Goal: Information Seeking & Learning: Learn about a topic

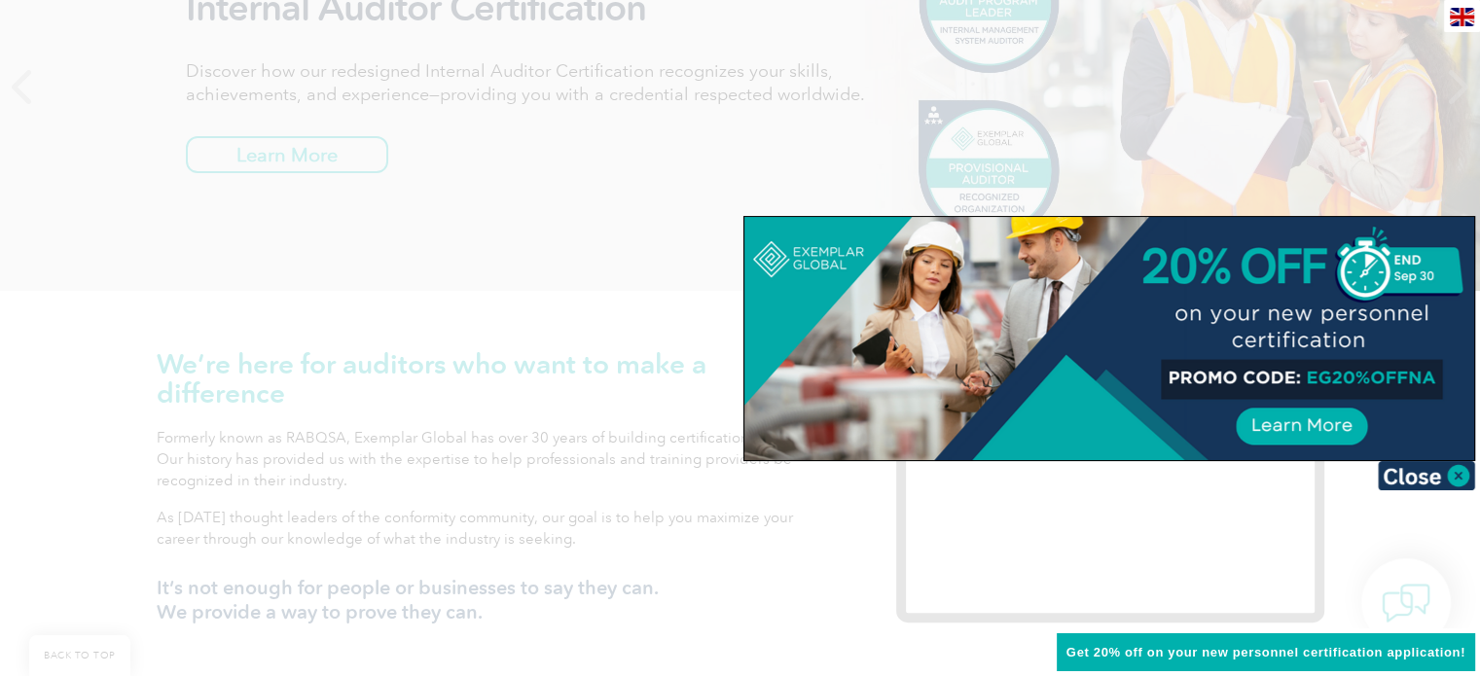
scroll to position [389, 0]
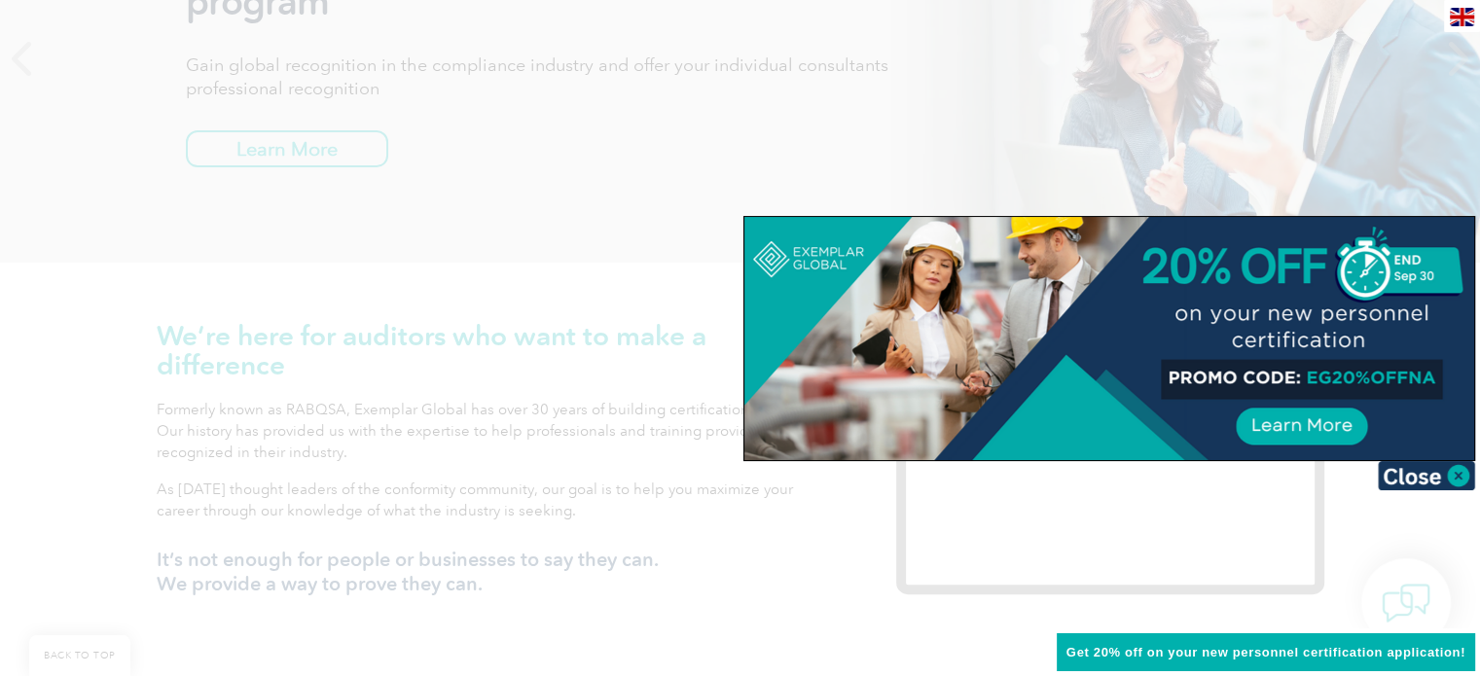
click at [1455, 470] on img at bounding box center [1426, 475] width 97 height 29
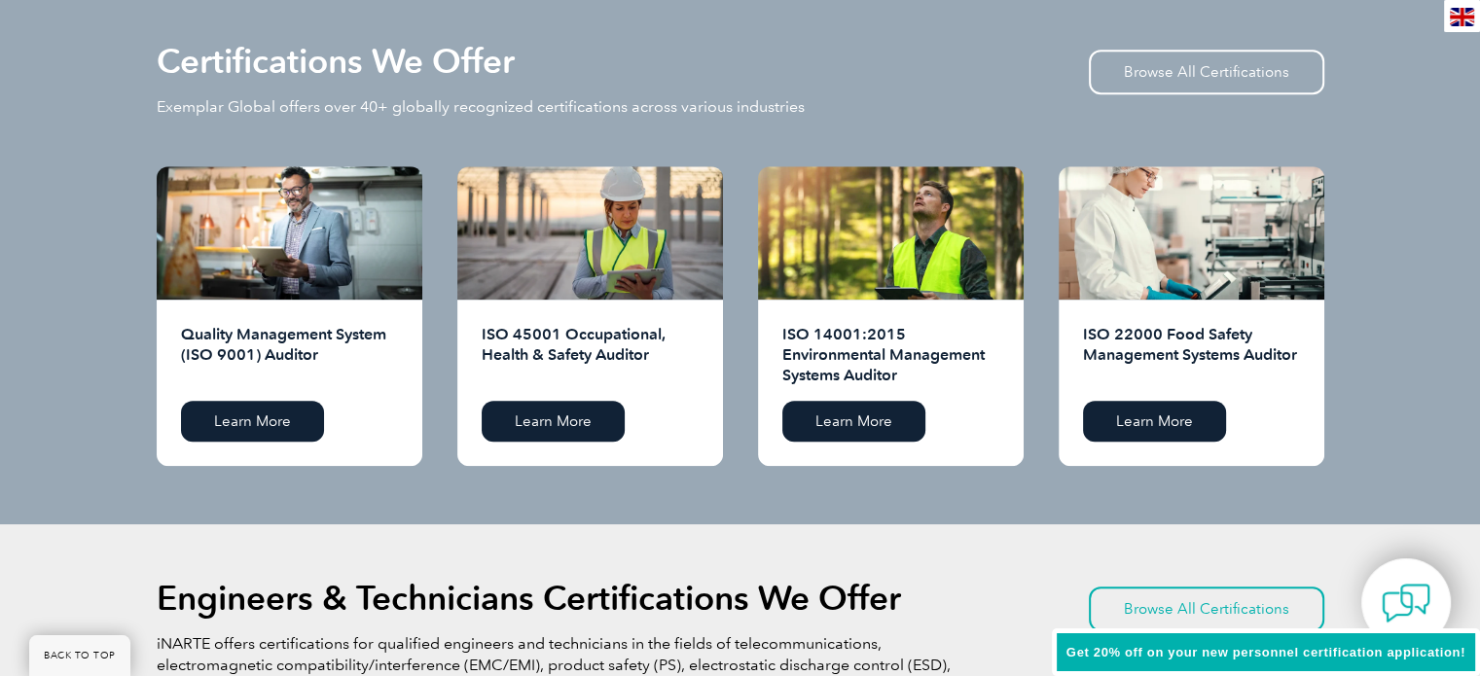
scroll to position [1947, 0]
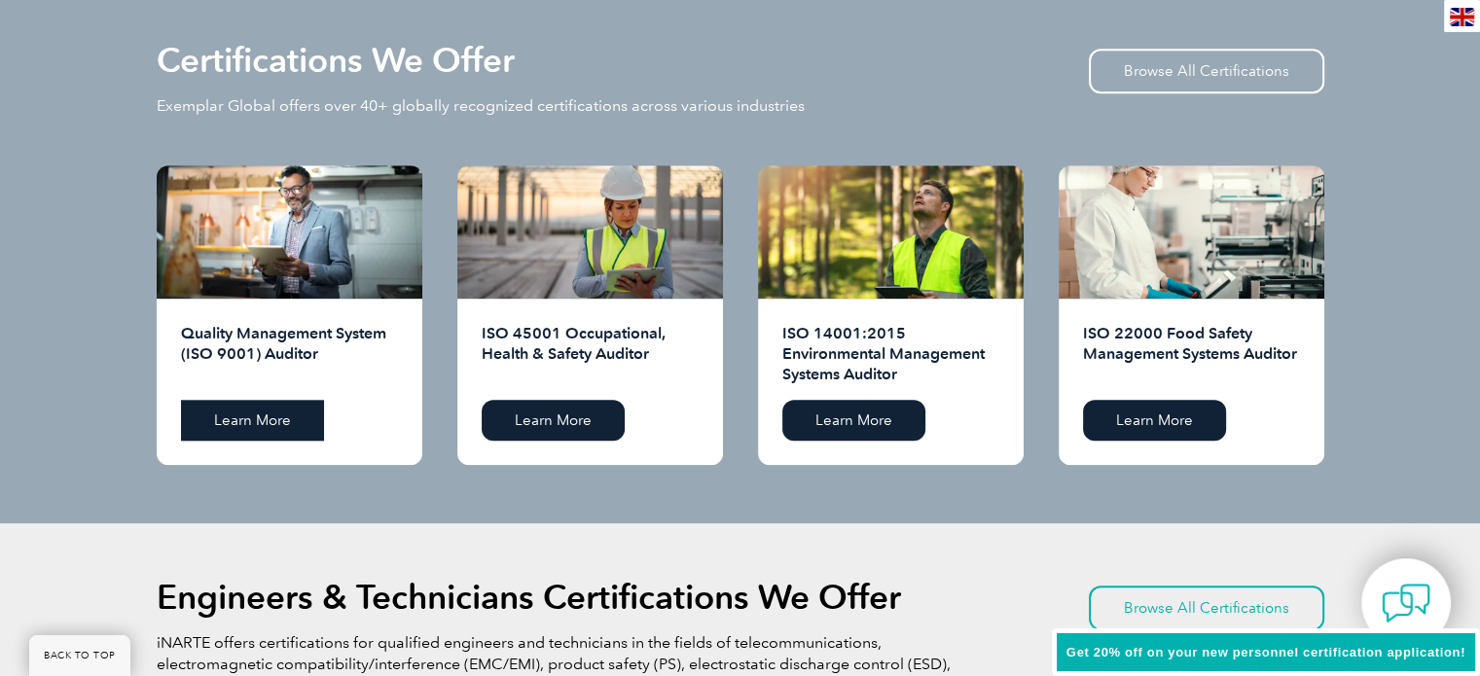
click at [237, 418] on link "Learn More" at bounding box center [252, 420] width 143 height 41
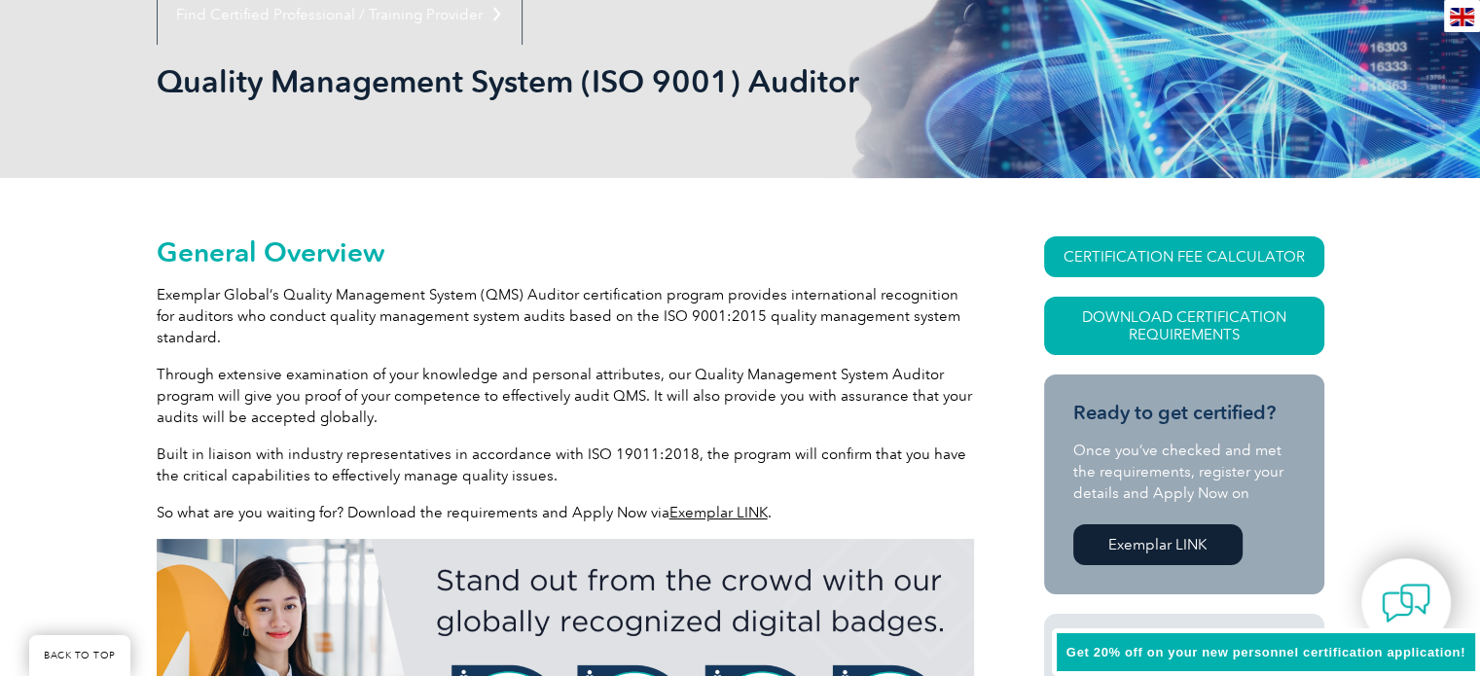
scroll to position [519, 0]
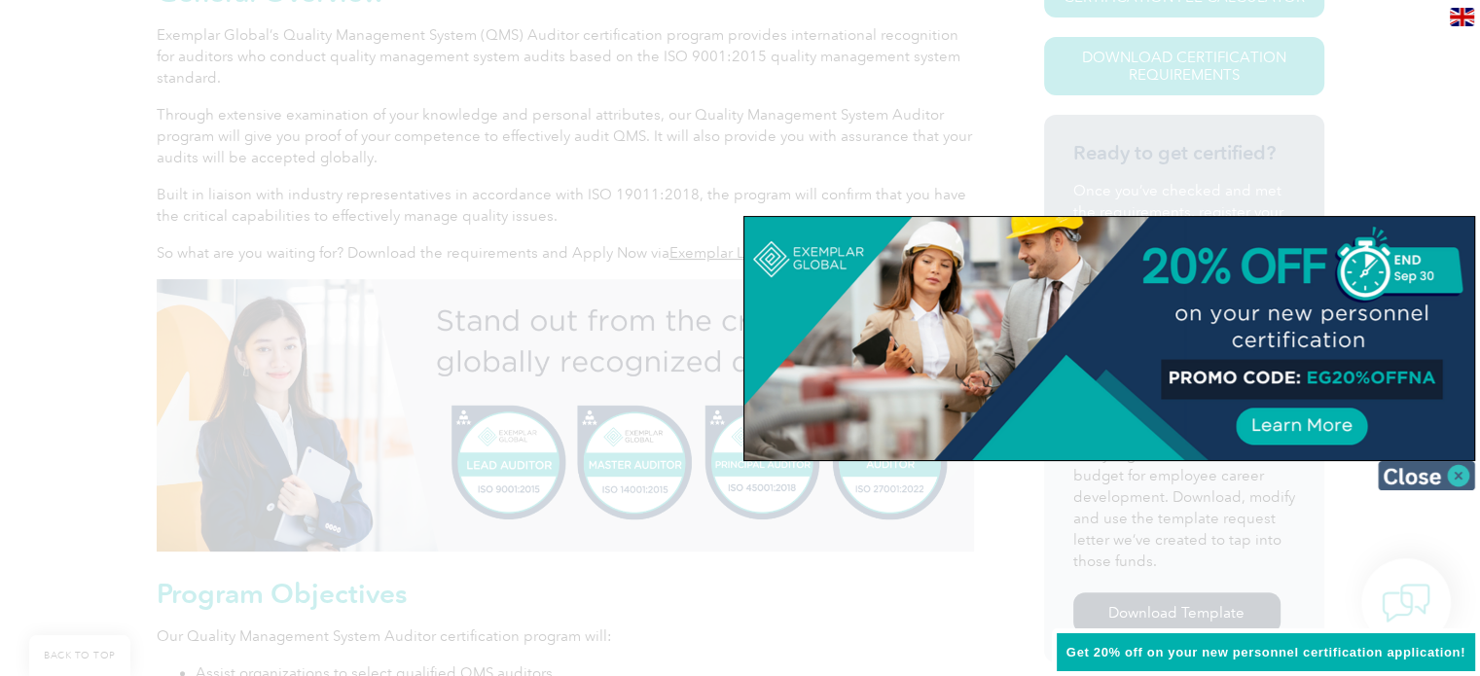
click at [1457, 469] on img at bounding box center [1426, 475] width 97 height 29
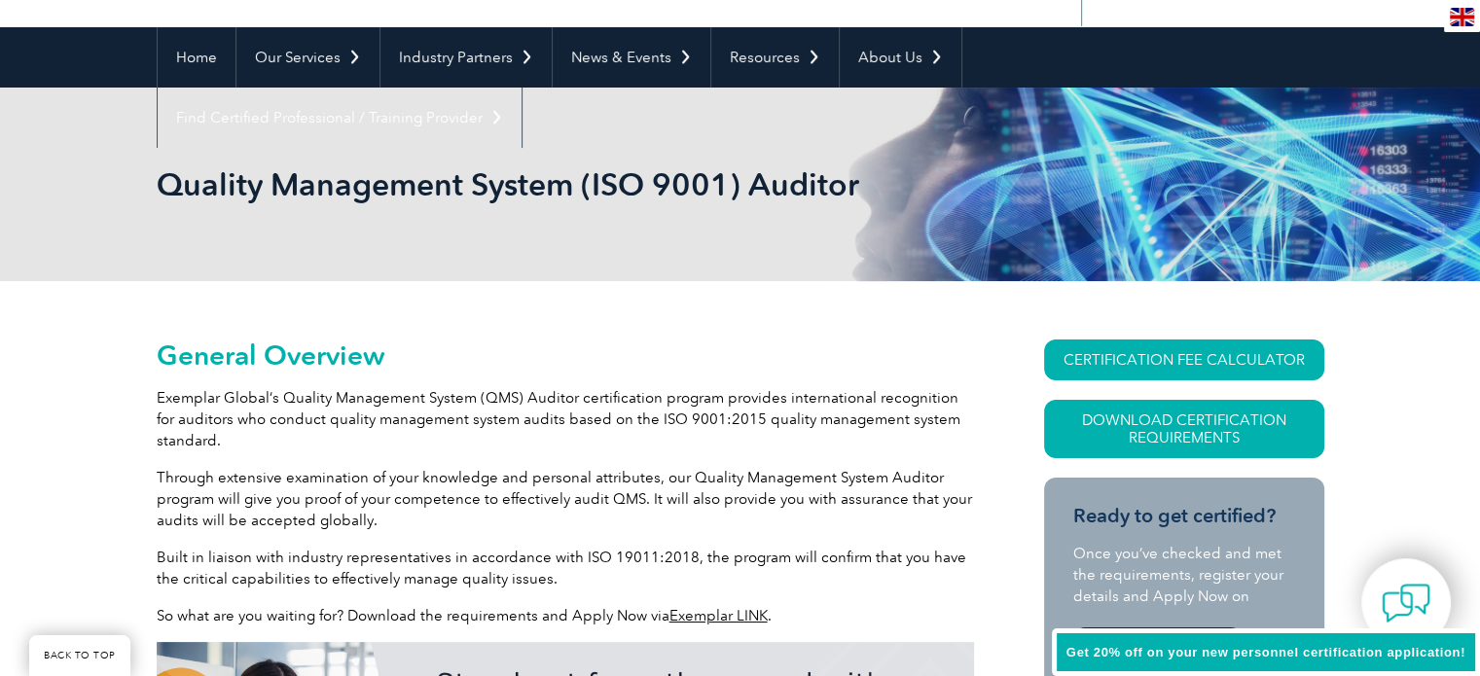
scroll to position [0, 0]
